Goal: Entertainment & Leisure: Consume media (video, audio)

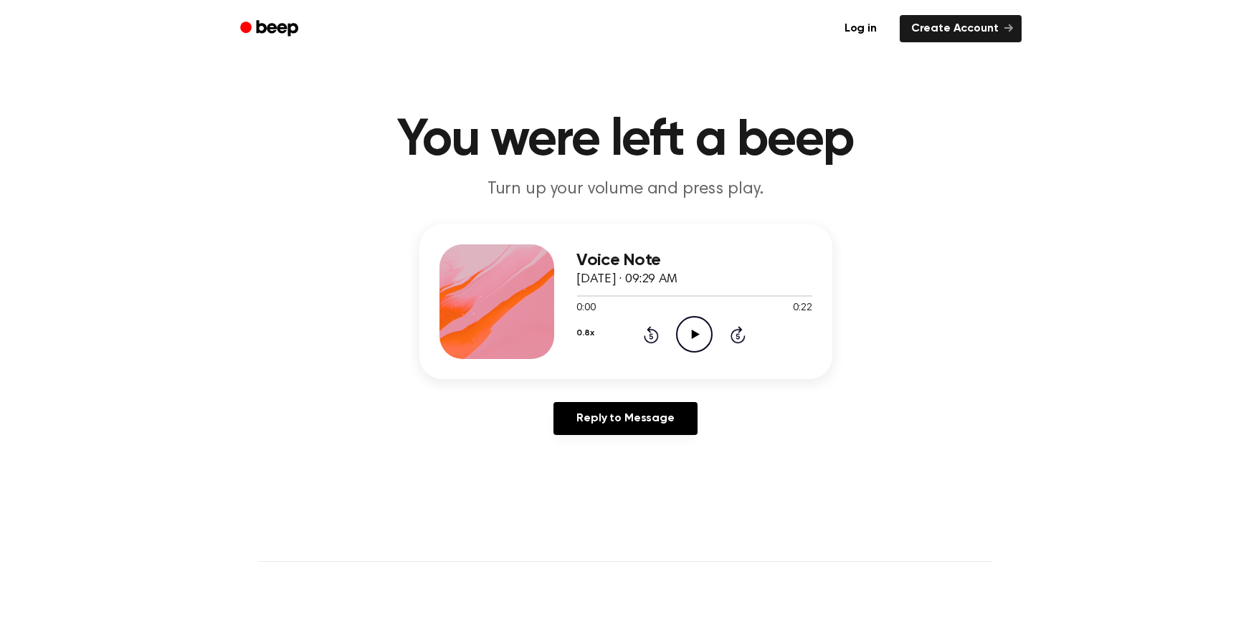
click at [688, 334] on icon "Play Audio" at bounding box center [694, 334] width 37 height 37
click at [696, 336] on icon at bounding box center [694, 334] width 6 height 9
click at [679, 318] on icon "Play Audio" at bounding box center [694, 334] width 37 height 37
click at [654, 333] on icon "Rewind 5 seconds" at bounding box center [651, 334] width 16 height 19
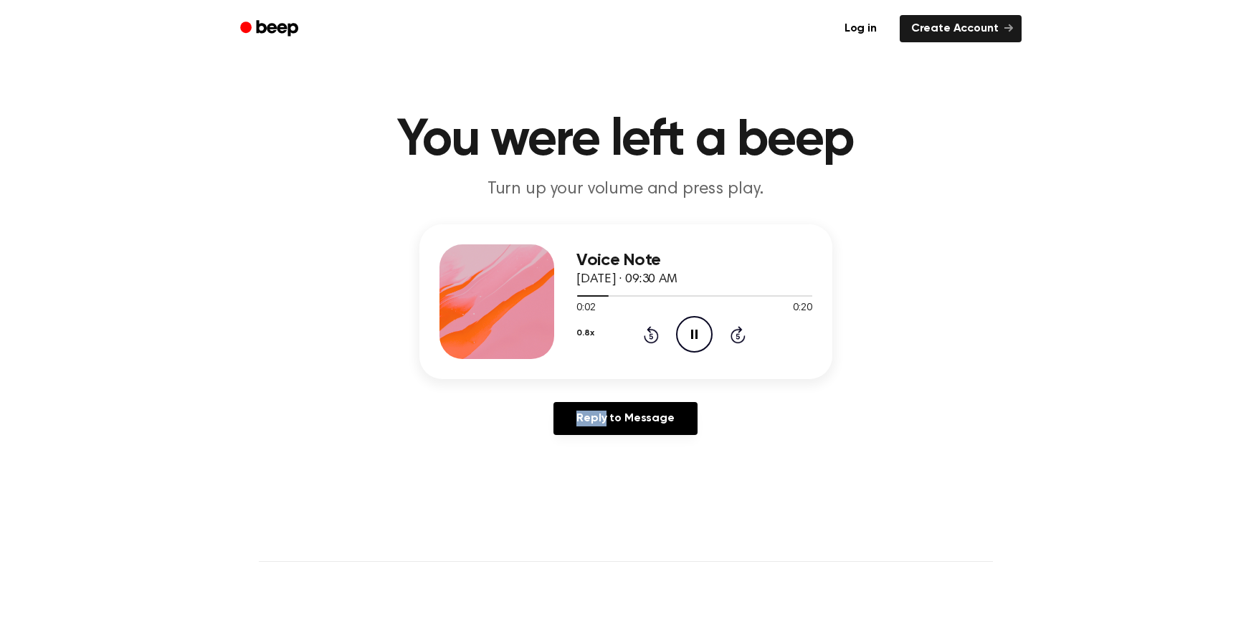
click at [654, 333] on icon "Rewind 5 seconds" at bounding box center [651, 334] width 16 height 19
click at [683, 333] on icon "Play Audio" at bounding box center [694, 334] width 37 height 37
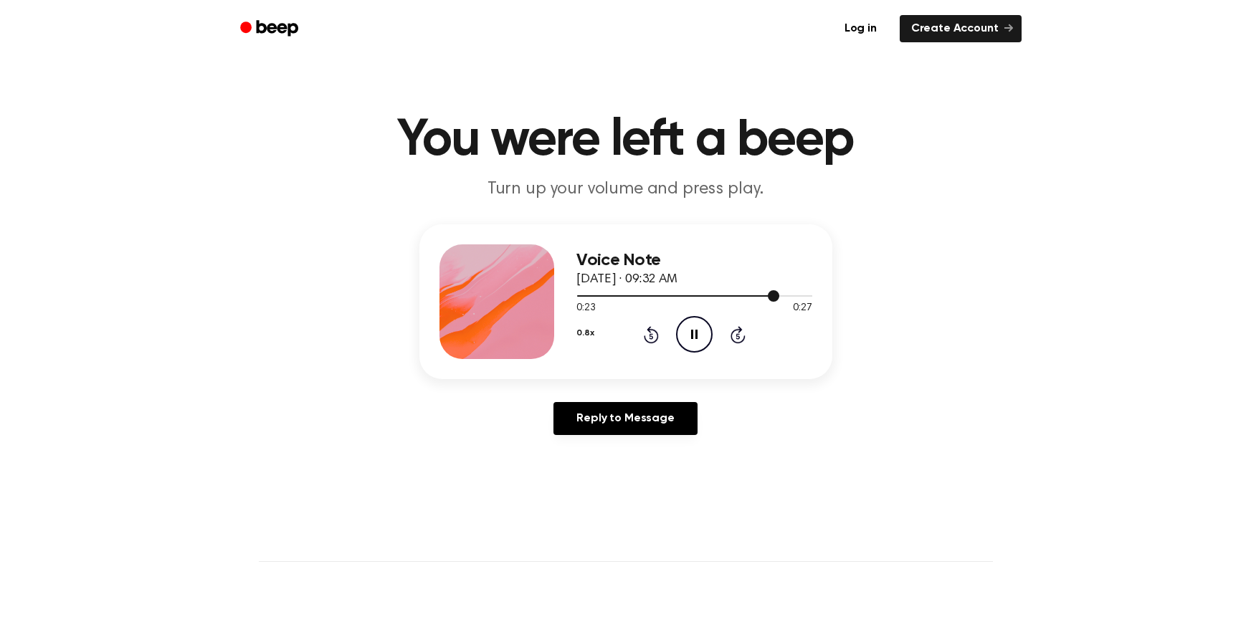
drag, startPoint x: 763, startPoint y: 297, endPoint x: 579, endPoint y: 297, distance: 184.3
click at [579, 297] on div at bounding box center [678, 295] width 203 height 1
click at [579, 297] on div at bounding box center [694, 295] width 235 height 1
